Goal: Task Accomplishment & Management: Manage account settings

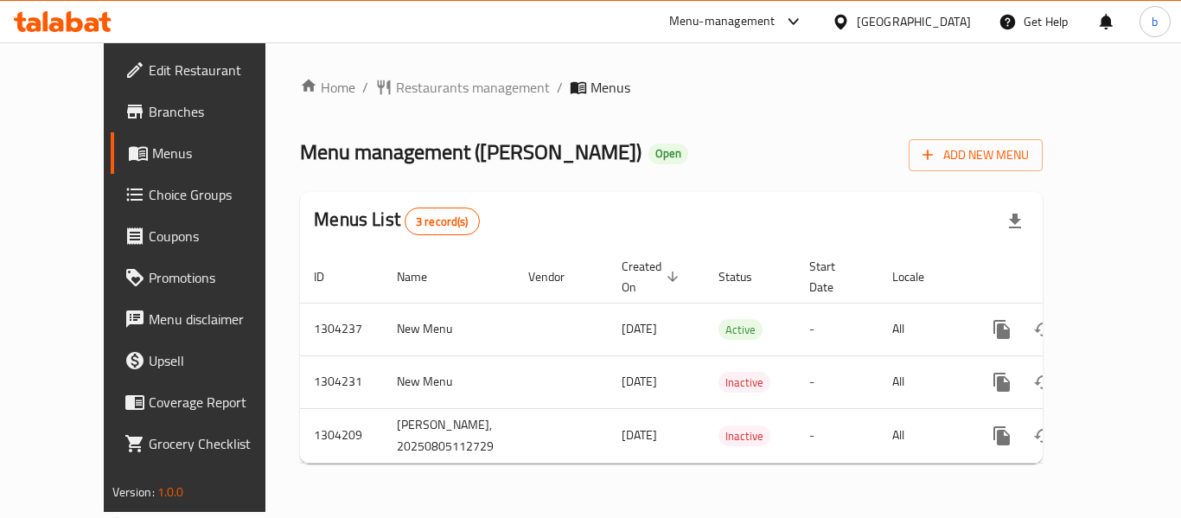
click at [945, 22] on div "Qatar" at bounding box center [914, 21] width 114 height 19
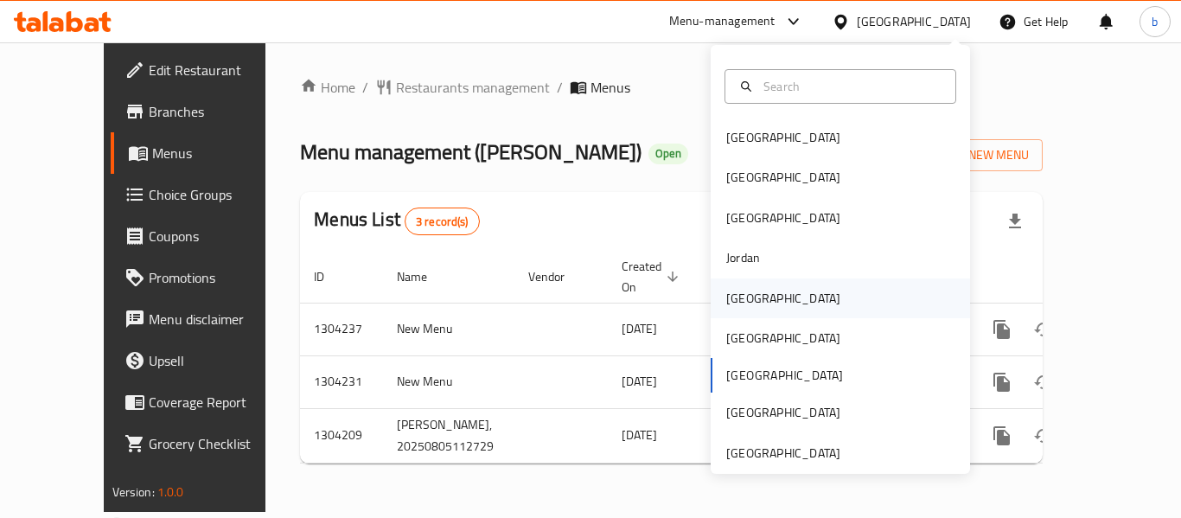
click at [727, 300] on div "[GEOGRAPHIC_DATA]" at bounding box center [783, 298] width 114 height 19
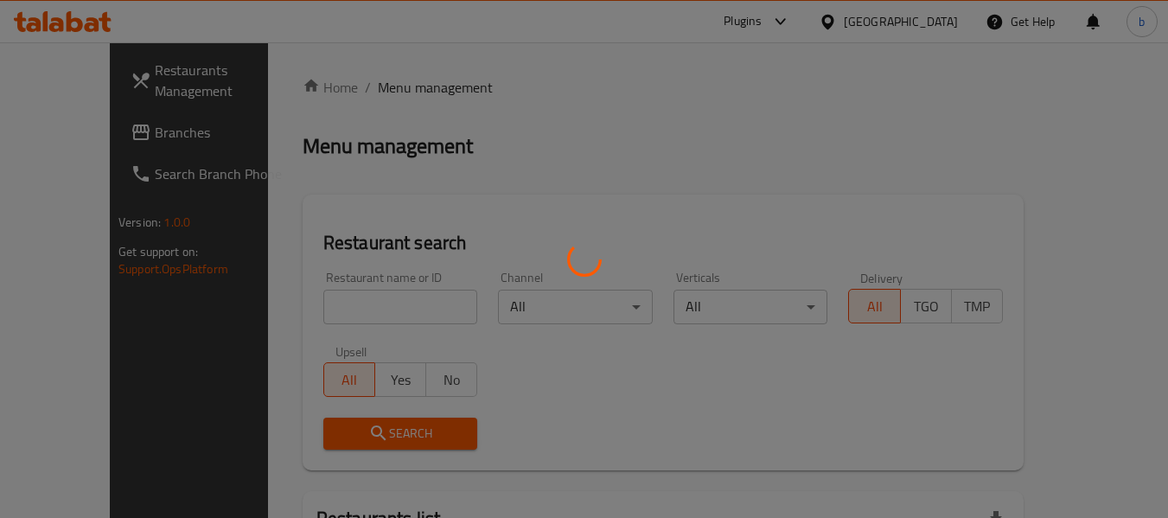
click at [52, 137] on div at bounding box center [584, 259] width 1168 height 518
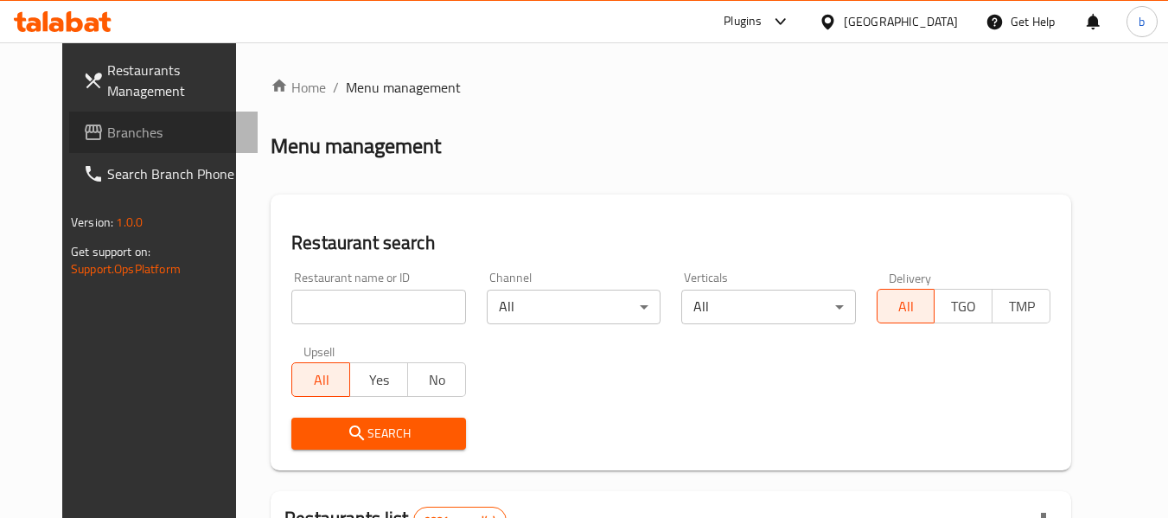
click at [107, 136] on span "Branches" at bounding box center [175, 132] width 137 height 21
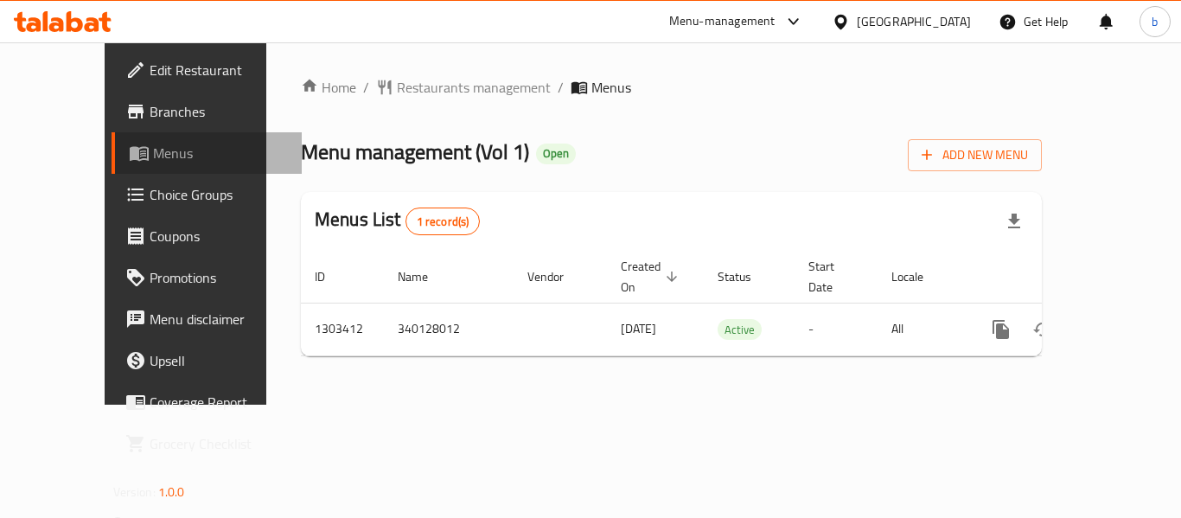
click at [153, 148] on span "Menus" at bounding box center [220, 153] width 135 height 21
click at [90, 30] on icon at bounding box center [92, 24] width 15 height 15
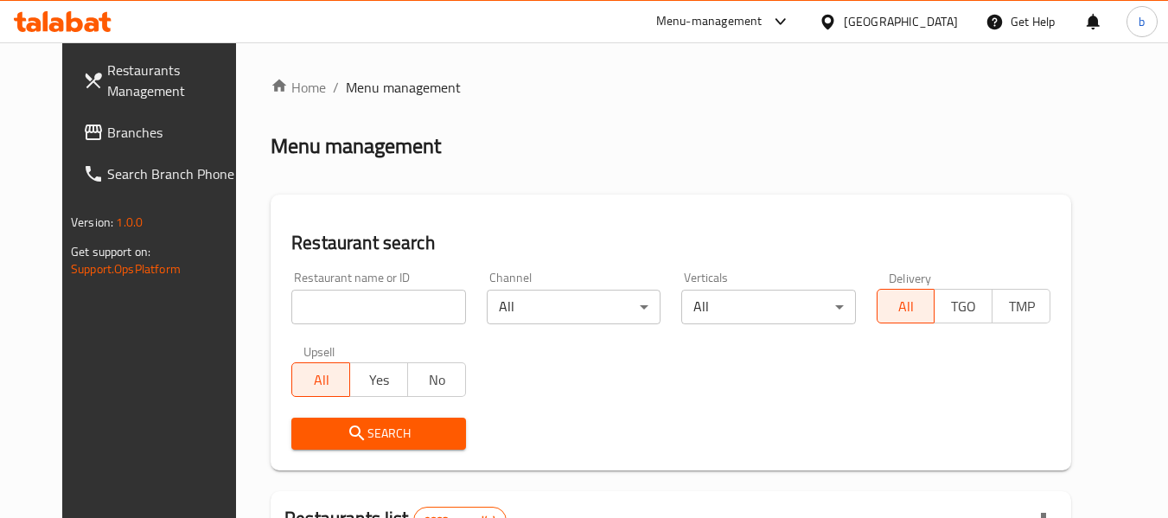
click at [64, 123] on div at bounding box center [584, 259] width 1168 height 518
click at [107, 126] on span "Branches" at bounding box center [175, 132] width 137 height 21
